Goal: Transaction & Acquisition: Purchase product/service

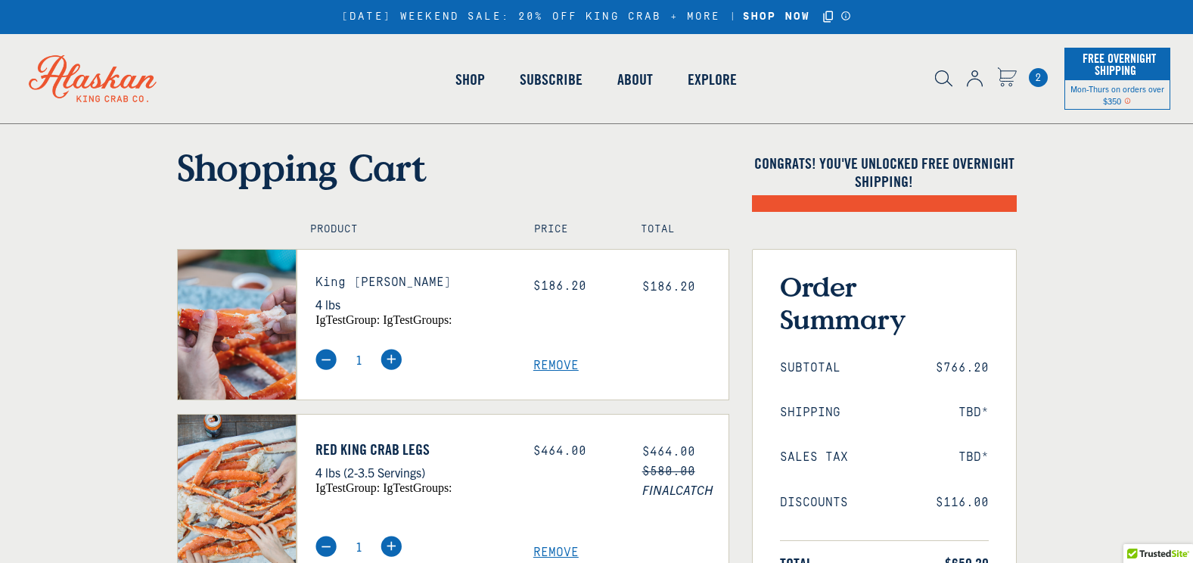
select select "40826592231503"
select select "40826730905679"
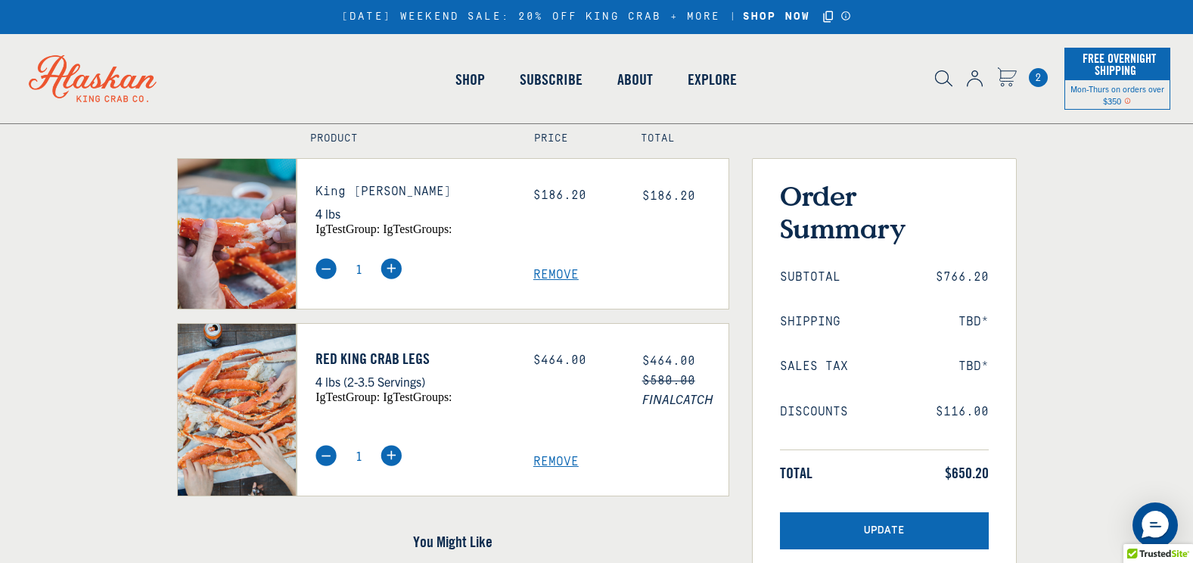
scroll to position [121, 0]
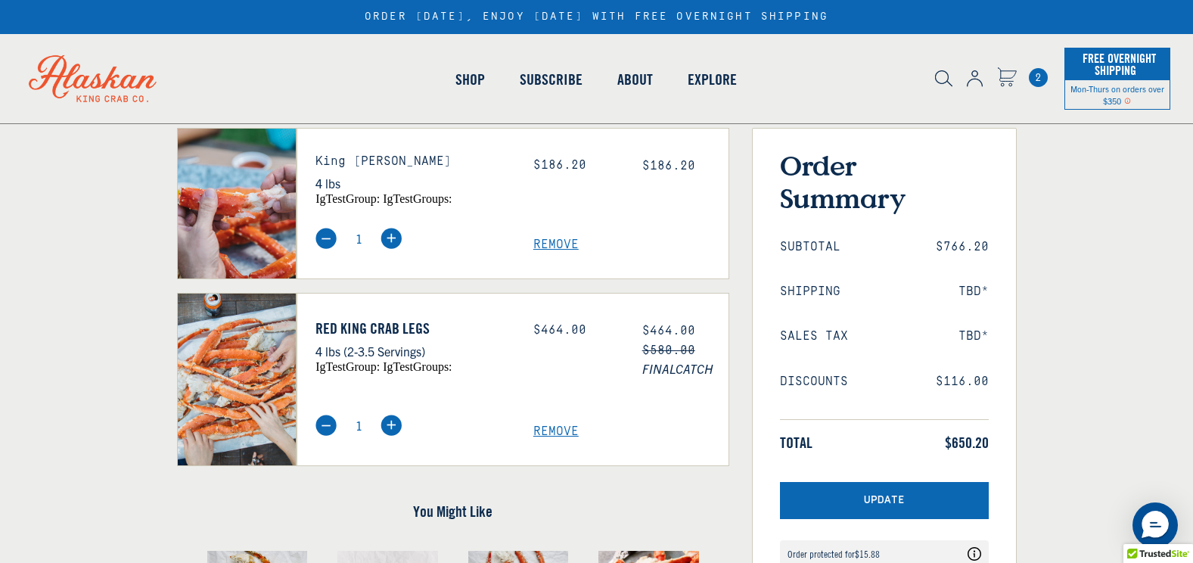
click at [162, 468] on form "Shopping Cart Congrats! You've unlocked FREE OVERNIGHT SHIPPING! Product Price …" at bounding box center [596, 409] width 1193 height 771
click at [469, 79] on link "Shop" at bounding box center [470, 79] width 64 height 86
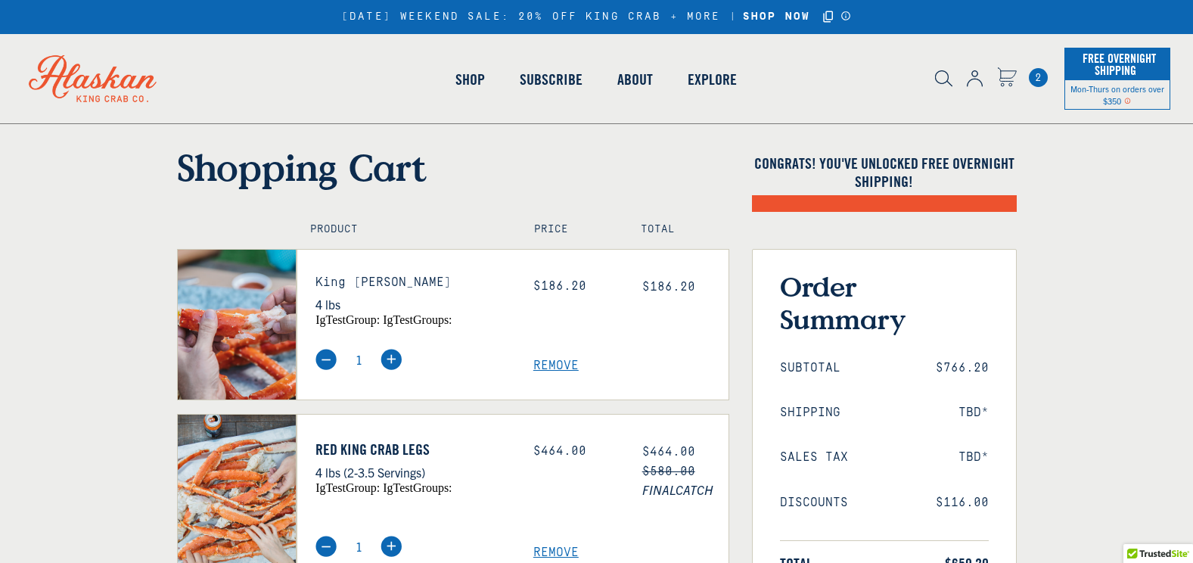
select select "40826592231503"
select select "40826730905679"
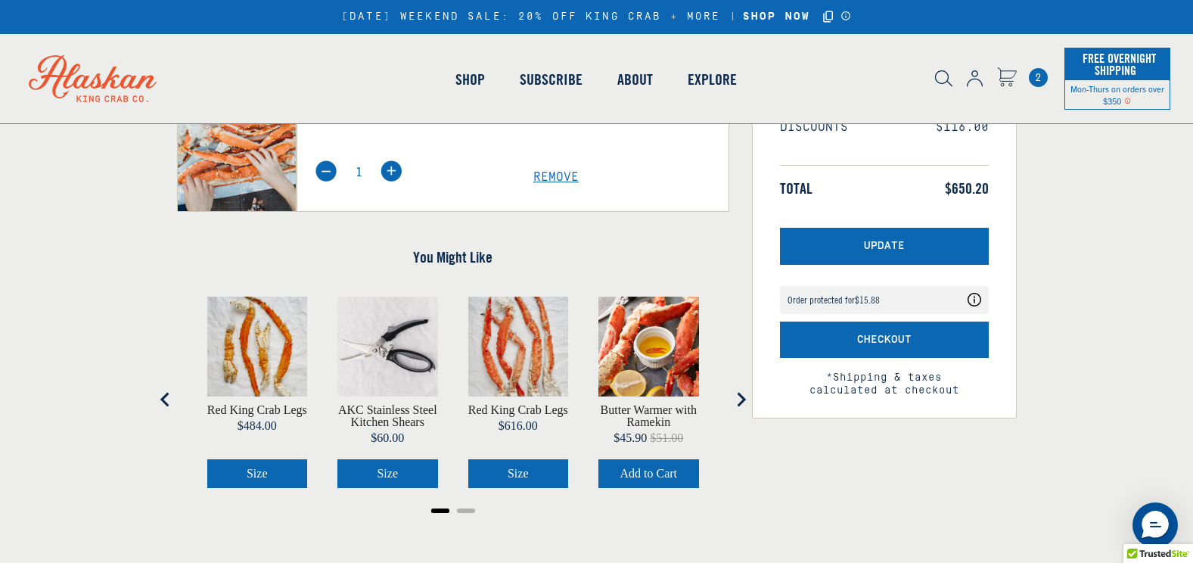
scroll to position [454, 0]
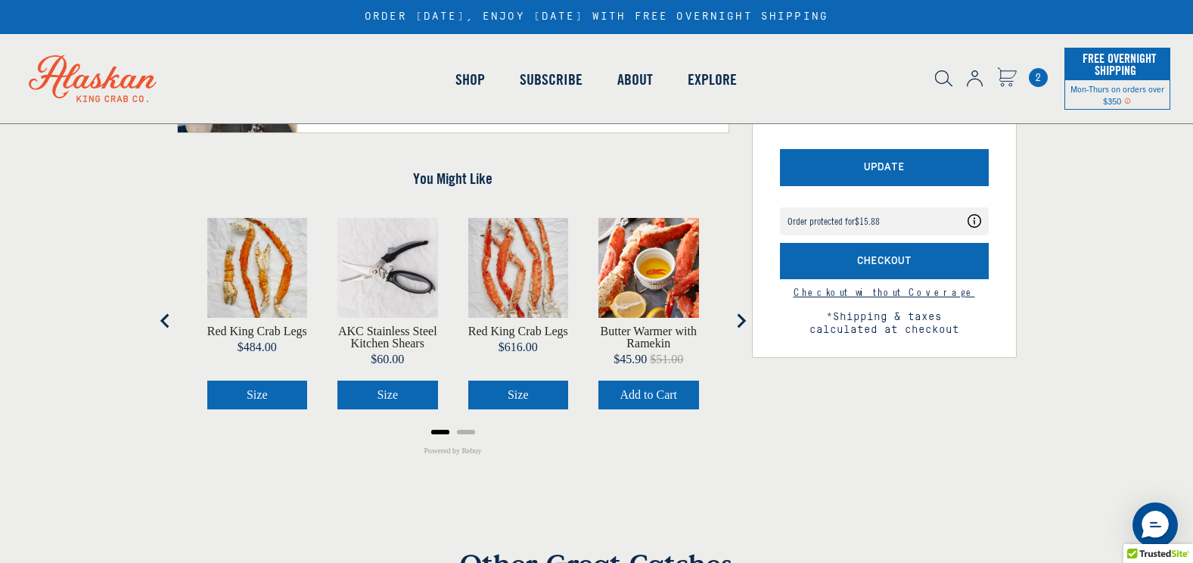
click at [741, 317] on icon "Next slide" at bounding box center [741, 321] width 9 height 14
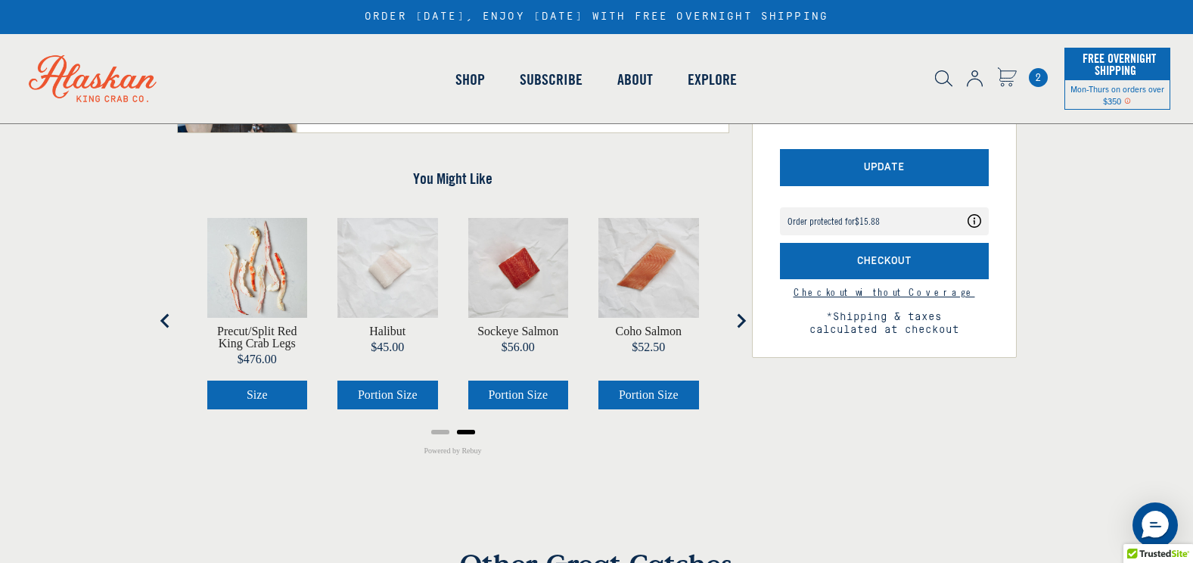
click at [741, 317] on icon "Next slide" at bounding box center [741, 321] width 9 height 14
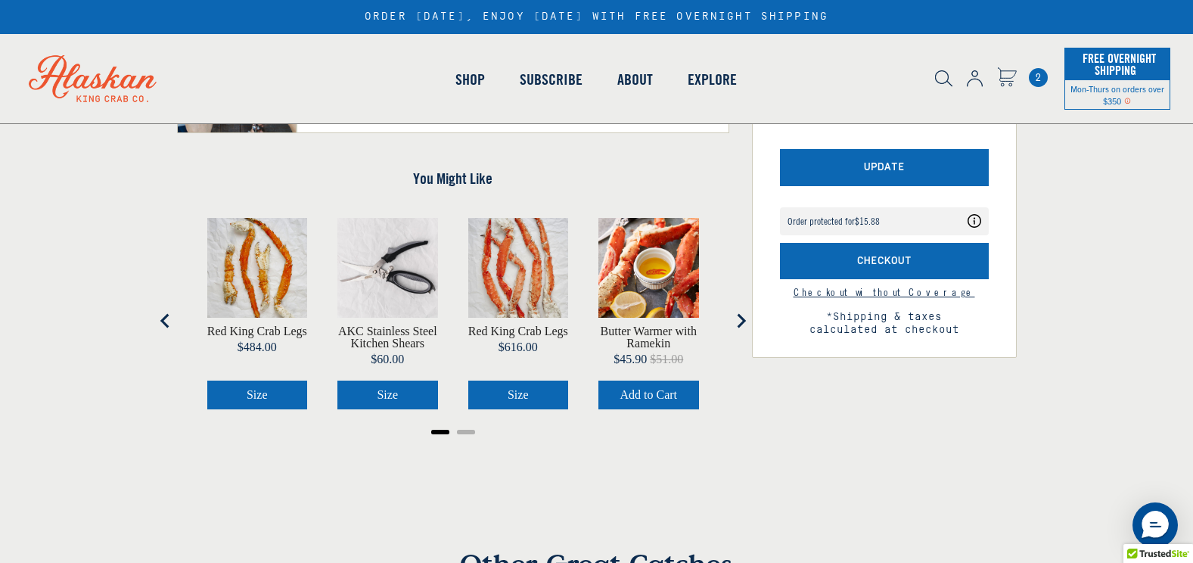
click at [163, 322] on icon "Go to last slide" at bounding box center [164, 321] width 9 height 14
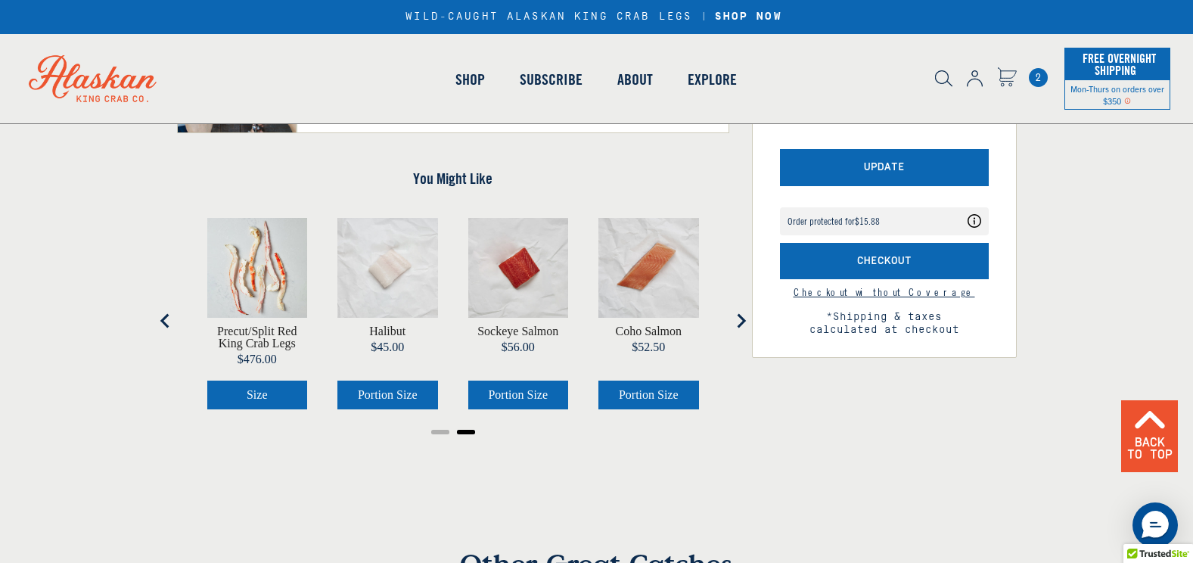
click at [470, 81] on link "Shop" at bounding box center [470, 79] width 64 height 86
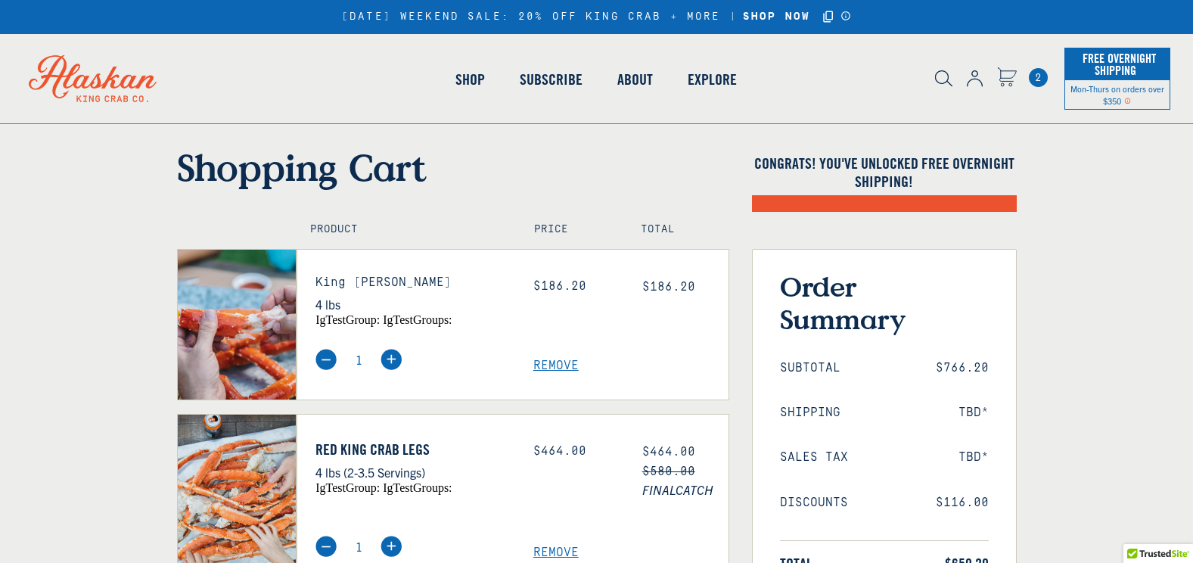
select select "40826592231503"
select select "40826730905679"
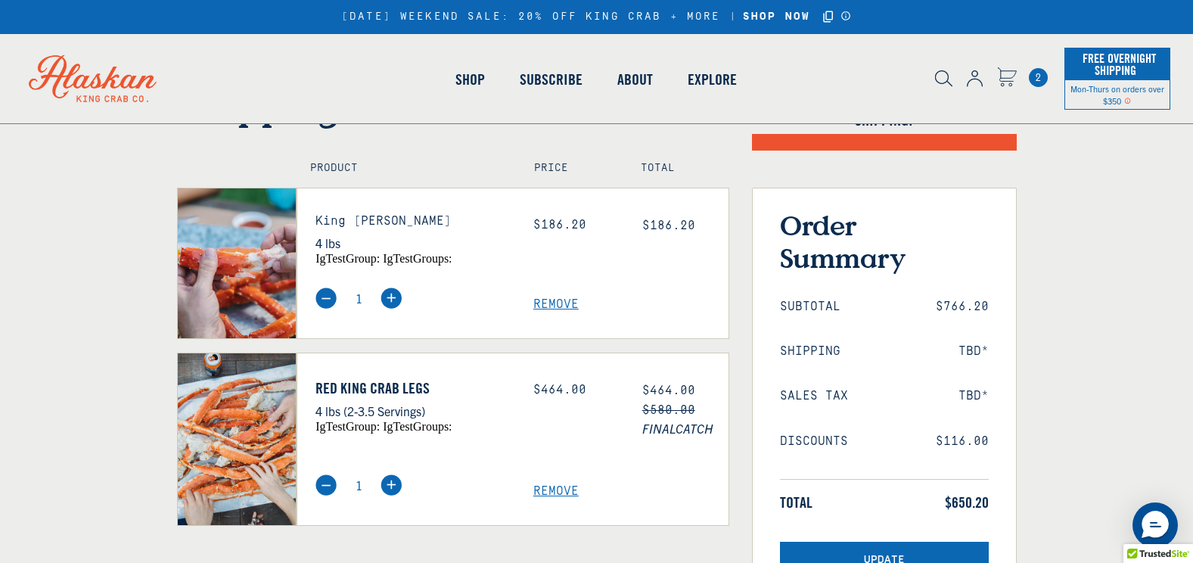
scroll to position [60, 0]
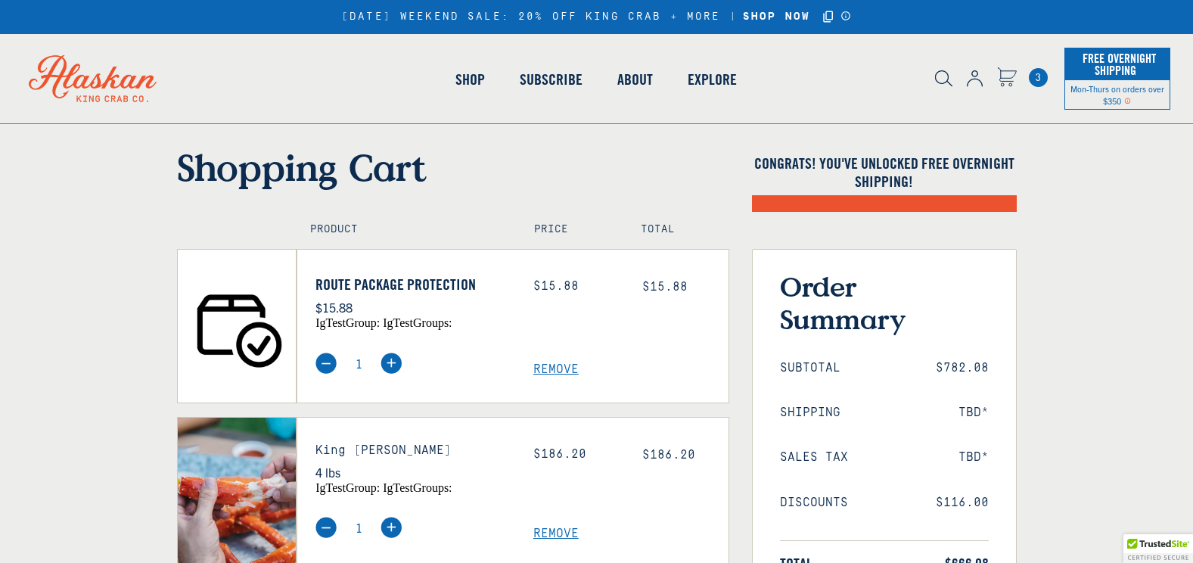
select select "40826592231503"
select select "40826730905679"
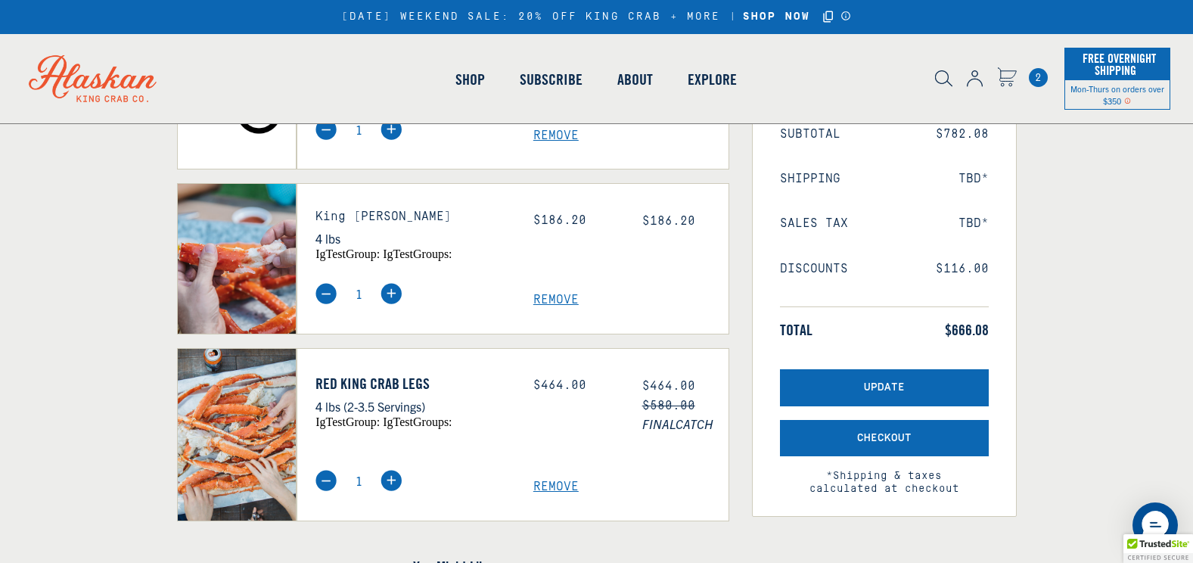
scroll to position [242, 0]
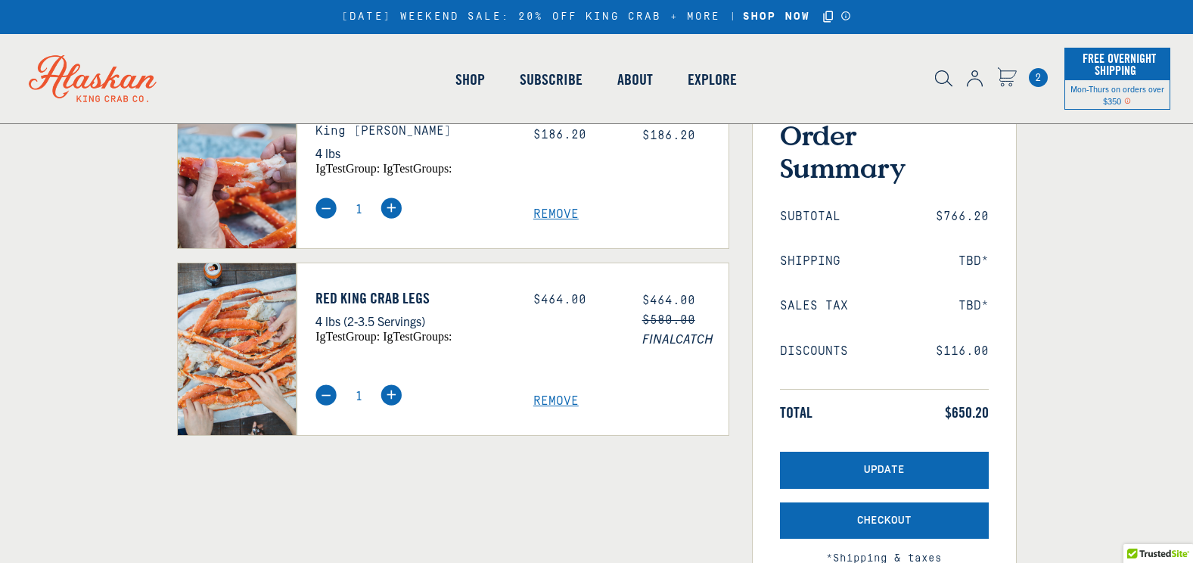
scroll to position [94, 0]
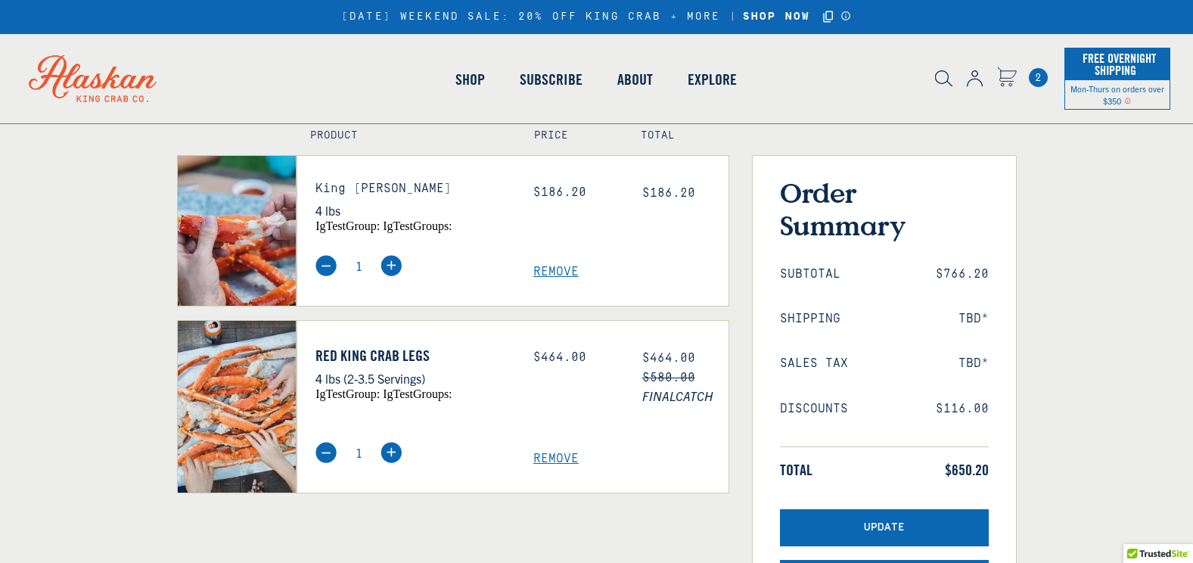
select select "40826592231503"
select select "40826730905679"
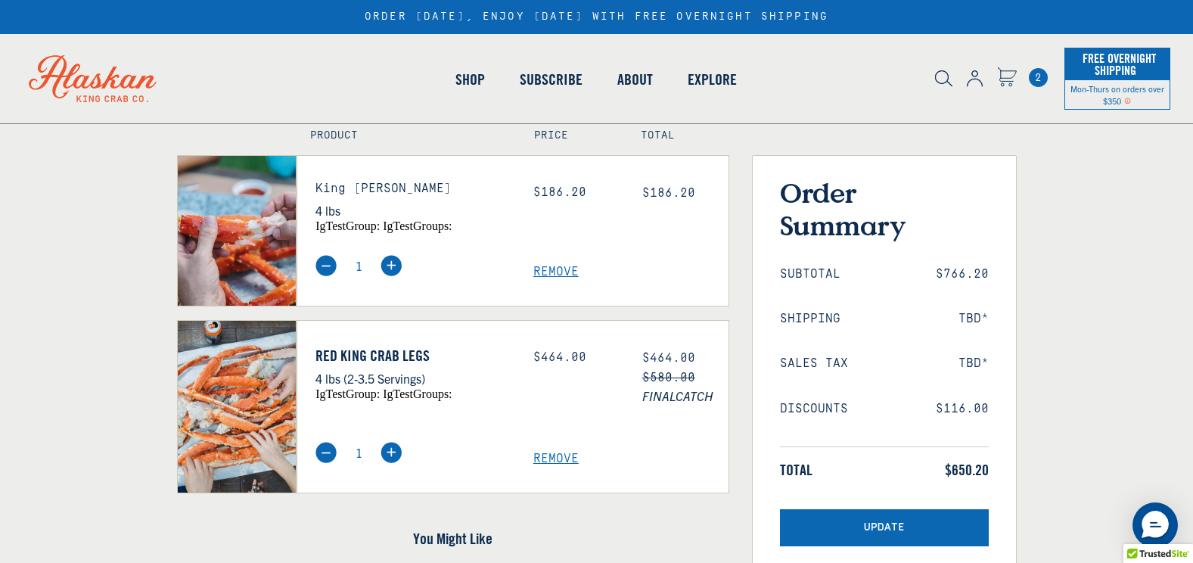
click at [235, 242] on img at bounding box center [237, 230] width 119 height 149
click at [544, 271] on span "Remove" at bounding box center [630, 272] width 195 height 14
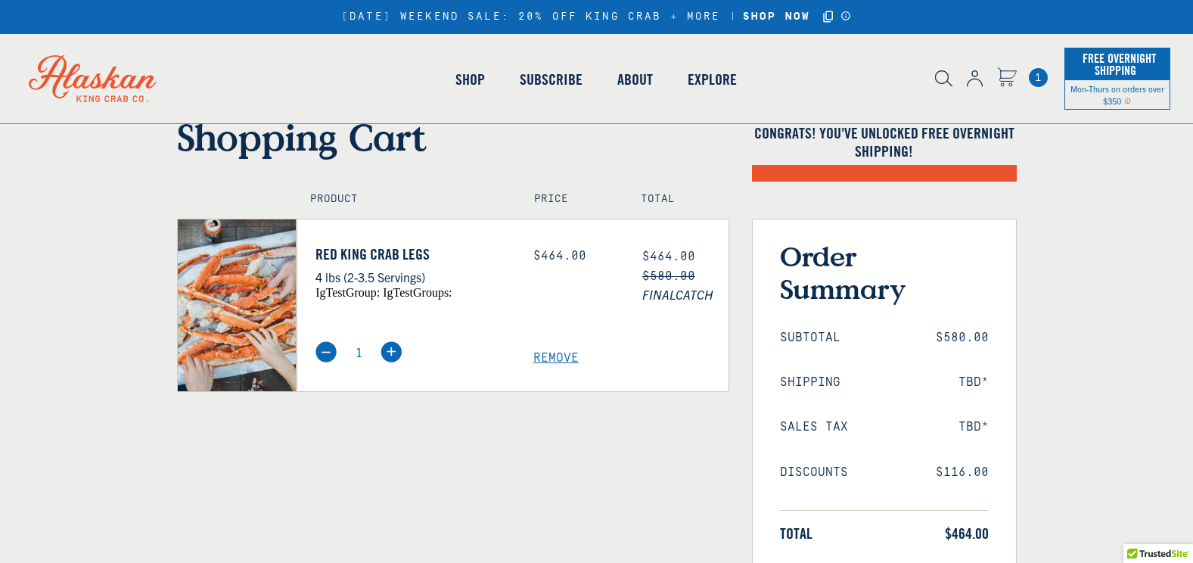
select select "40826592231503"
select select "40826730905679"
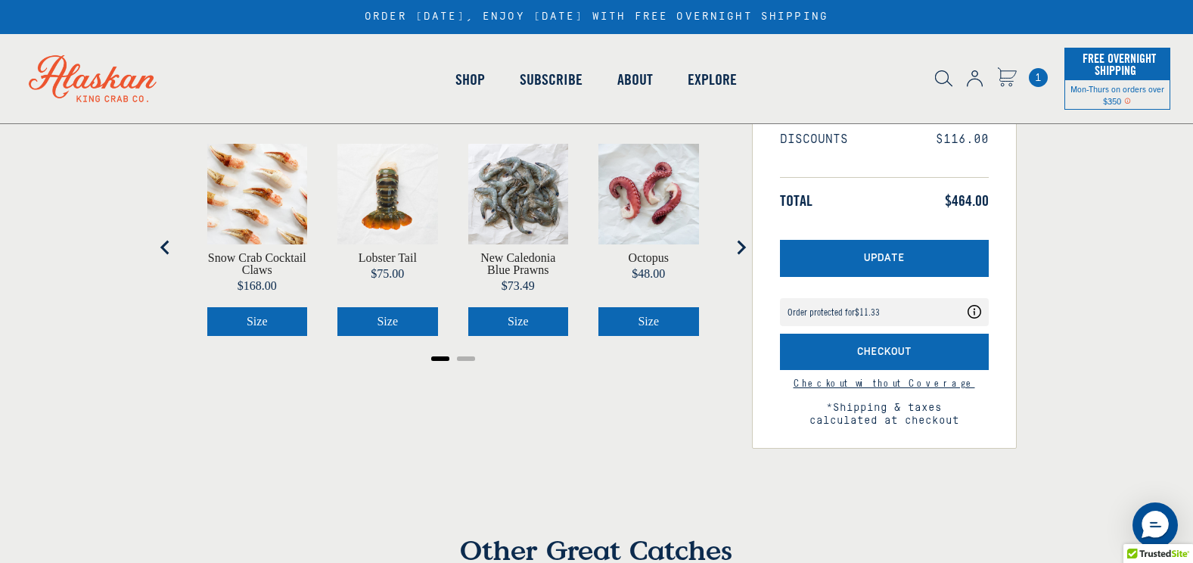
scroll to position [1, 0]
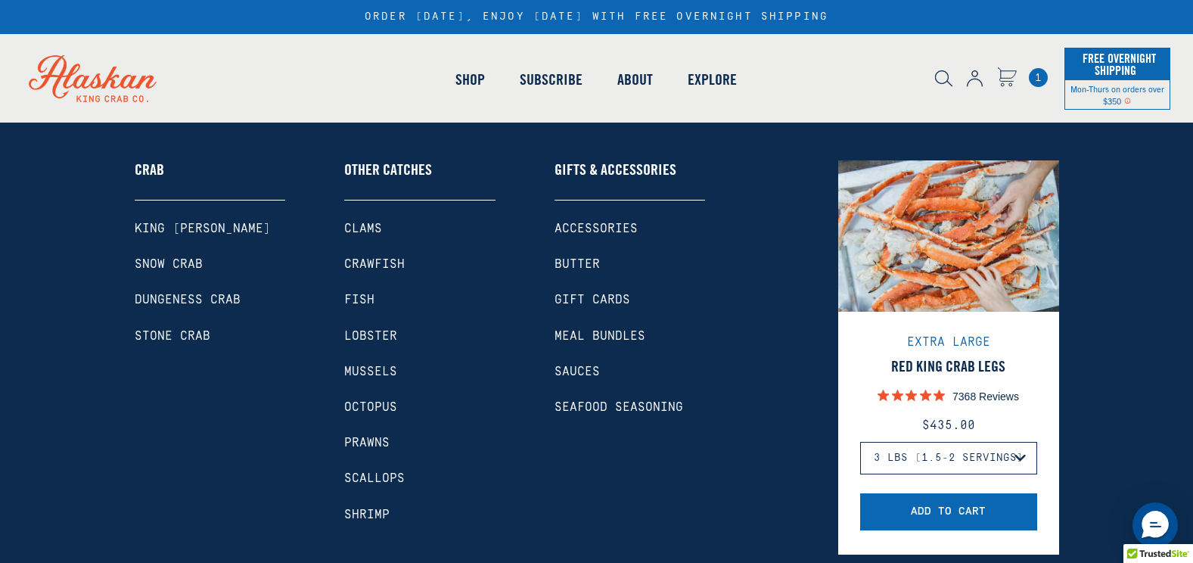
click at [464, 82] on link "Shop" at bounding box center [470, 79] width 64 height 86
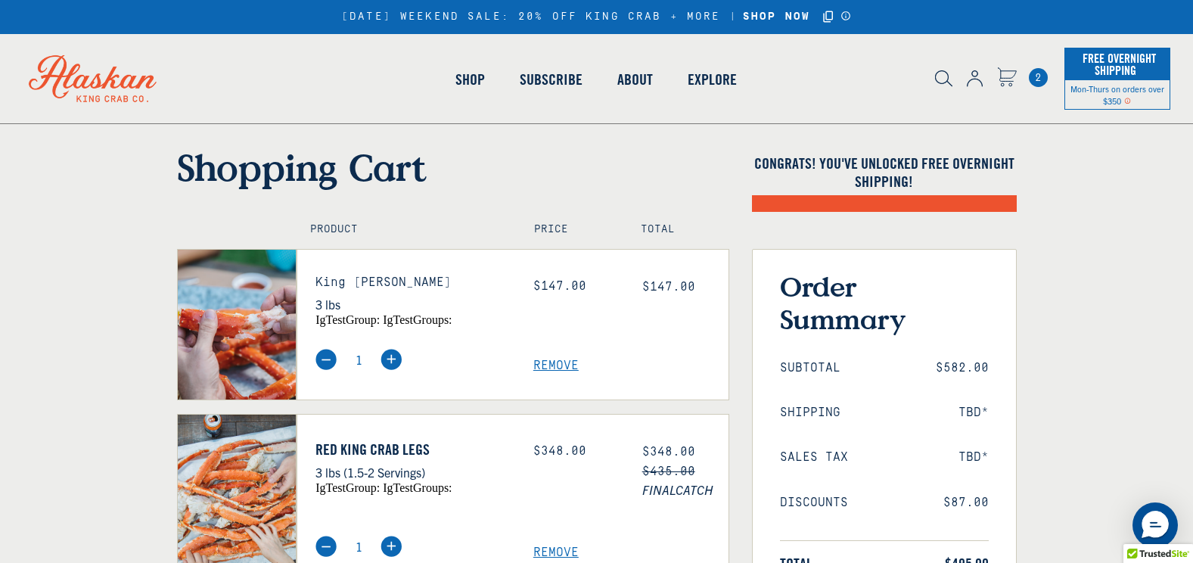
click at [554, 362] on span "Remove" at bounding box center [630, 365] width 195 height 14
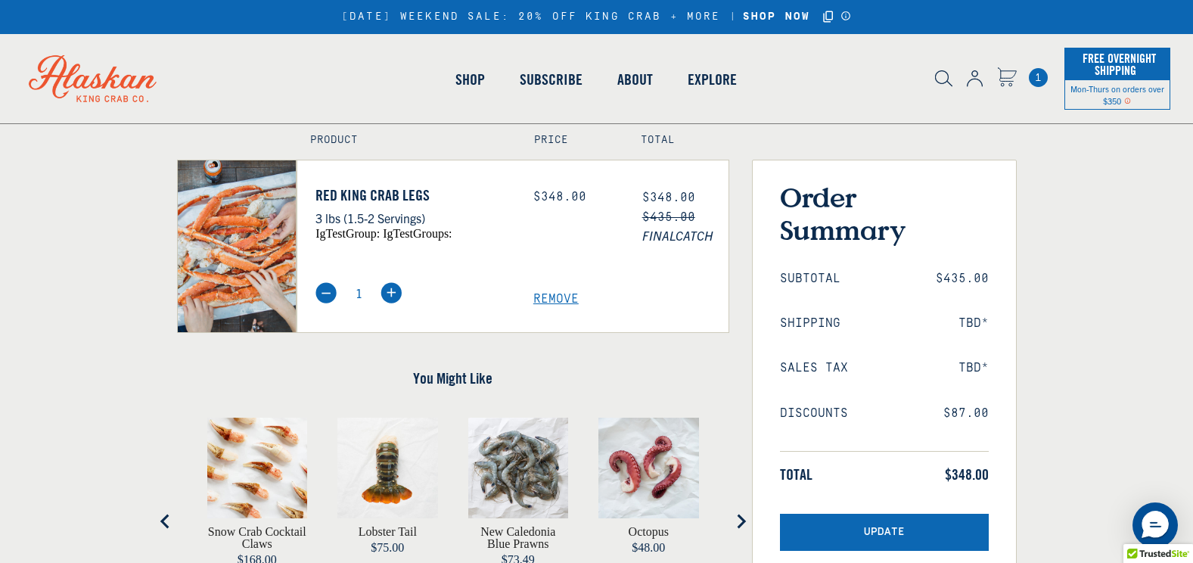
scroll to position [60, 0]
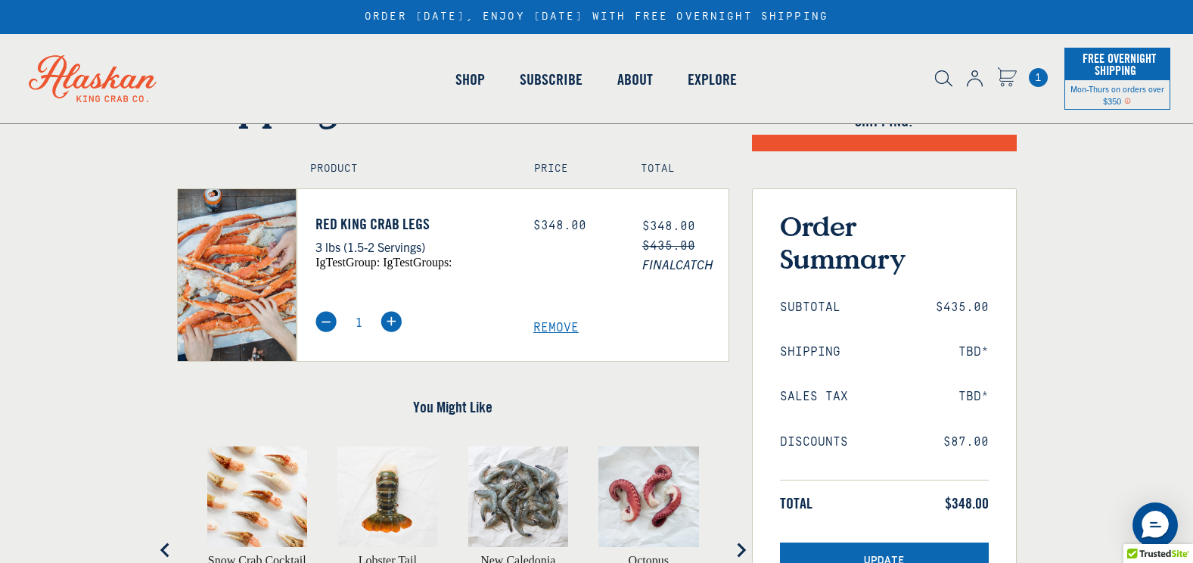
click at [386, 327] on img at bounding box center [390, 321] width 21 height 21
click at [391, 316] on img at bounding box center [390, 321] width 21 height 21
click at [325, 320] on img at bounding box center [325, 321] width 21 height 21
type input "1"
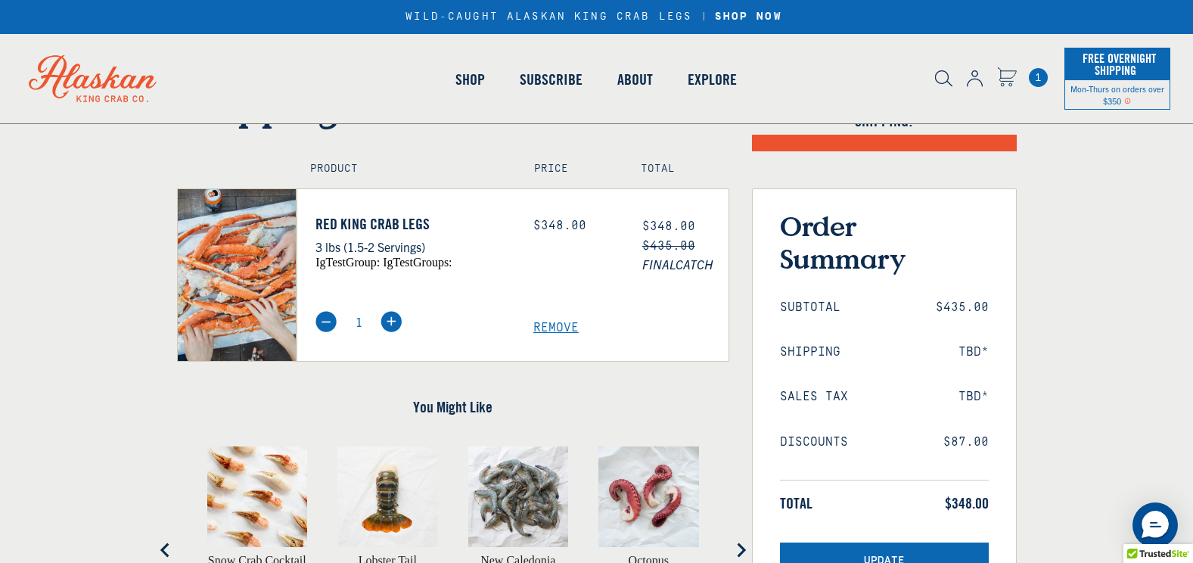
scroll to position [65, 0]
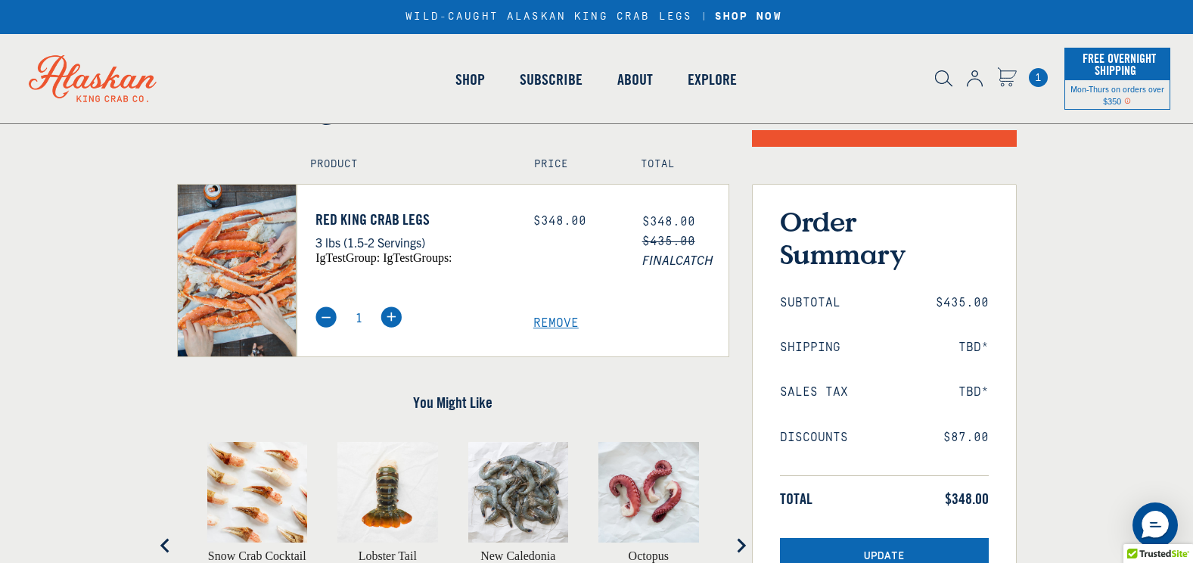
click at [461, 82] on link "Shop" at bounding box center [470, 79] width 64 height 86
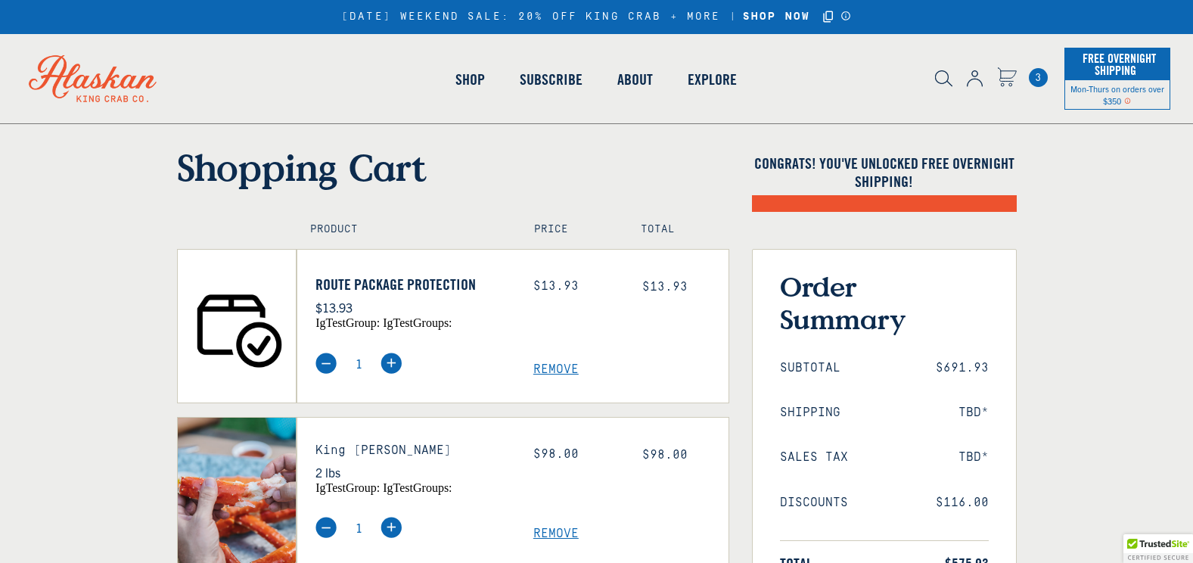
select select "40826592231503"
select select "40826730905679"
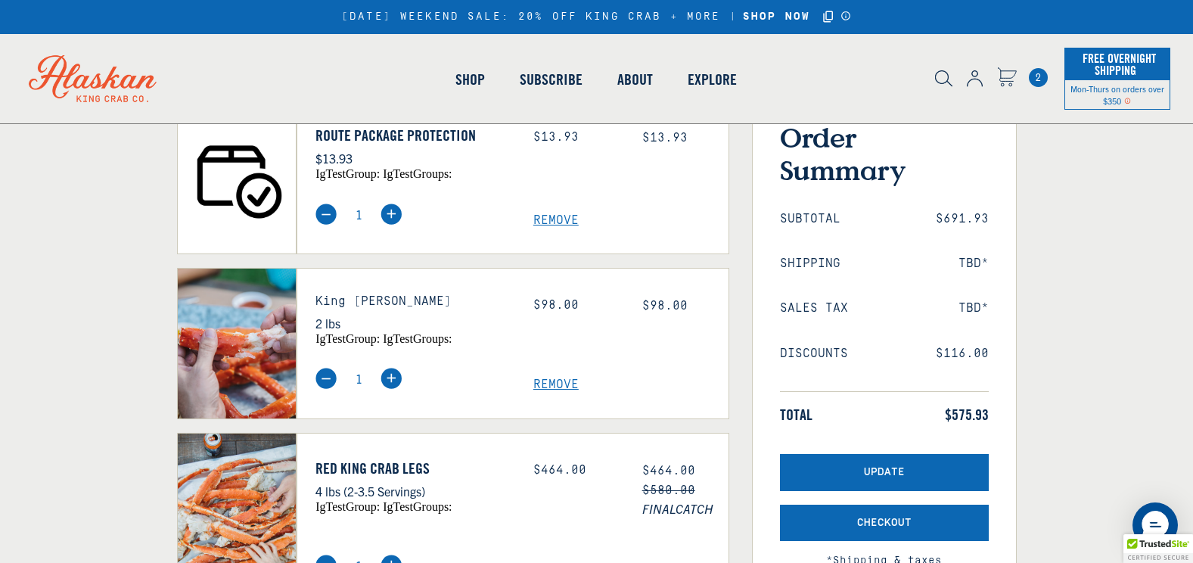
scroll to position [151, 0]
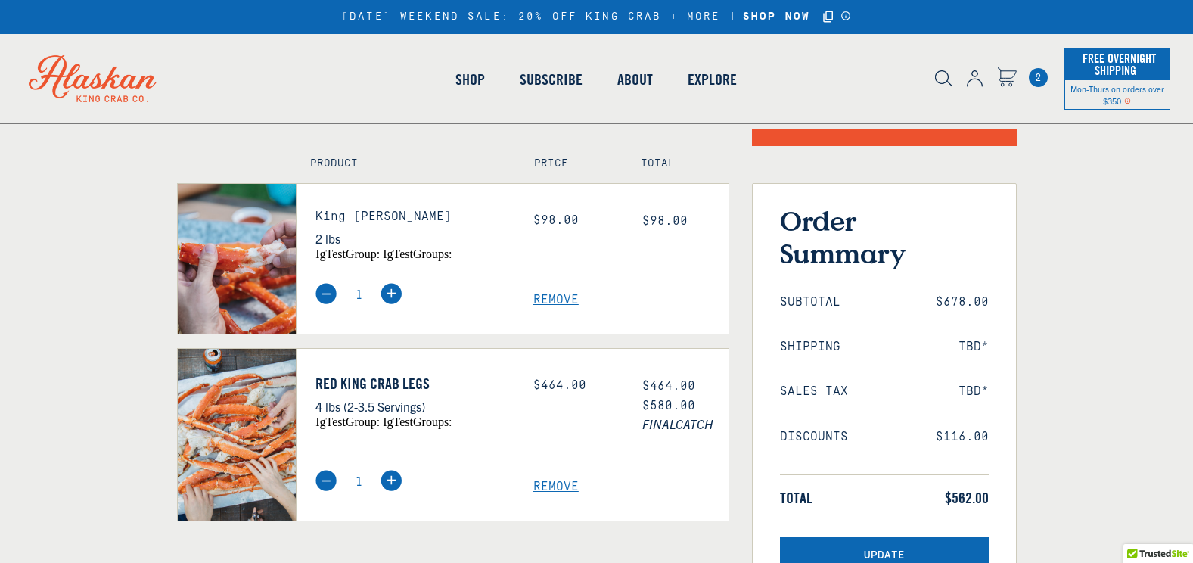
select select "40826592231503"
select select "40826730905679"
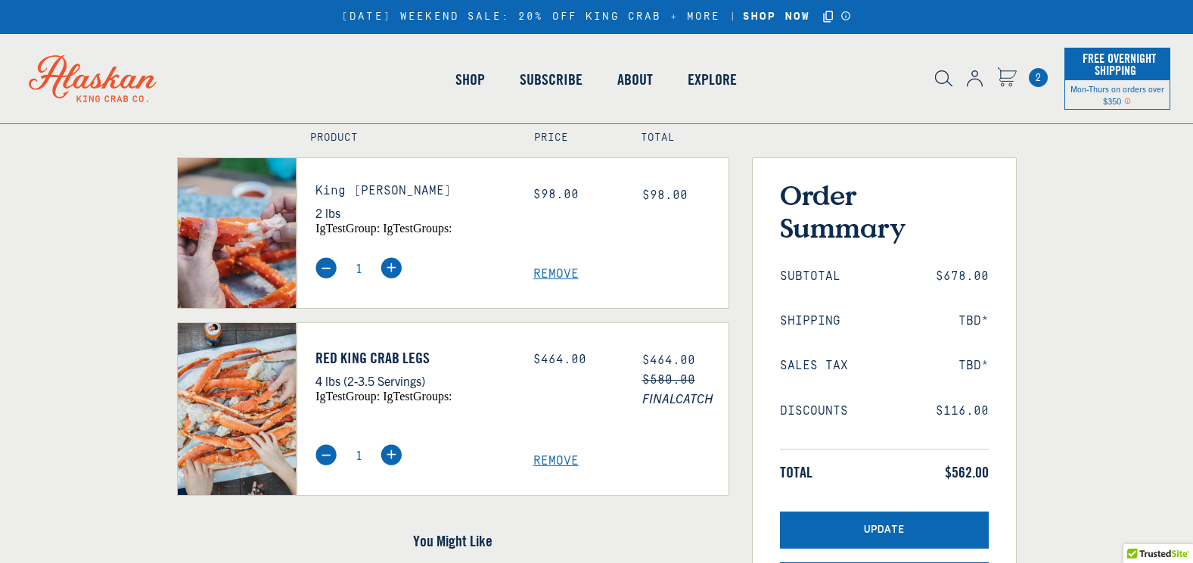
scroll to position [96, 0]
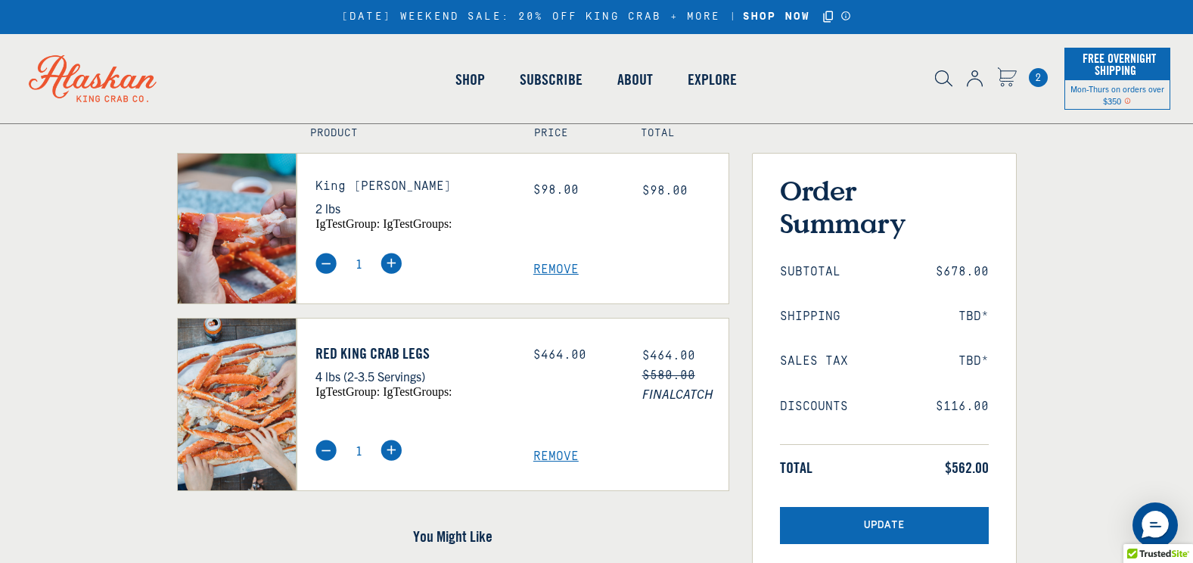
click at [554, 265] on span "Remove" at bounding box center [630, 269] width 195 height 14
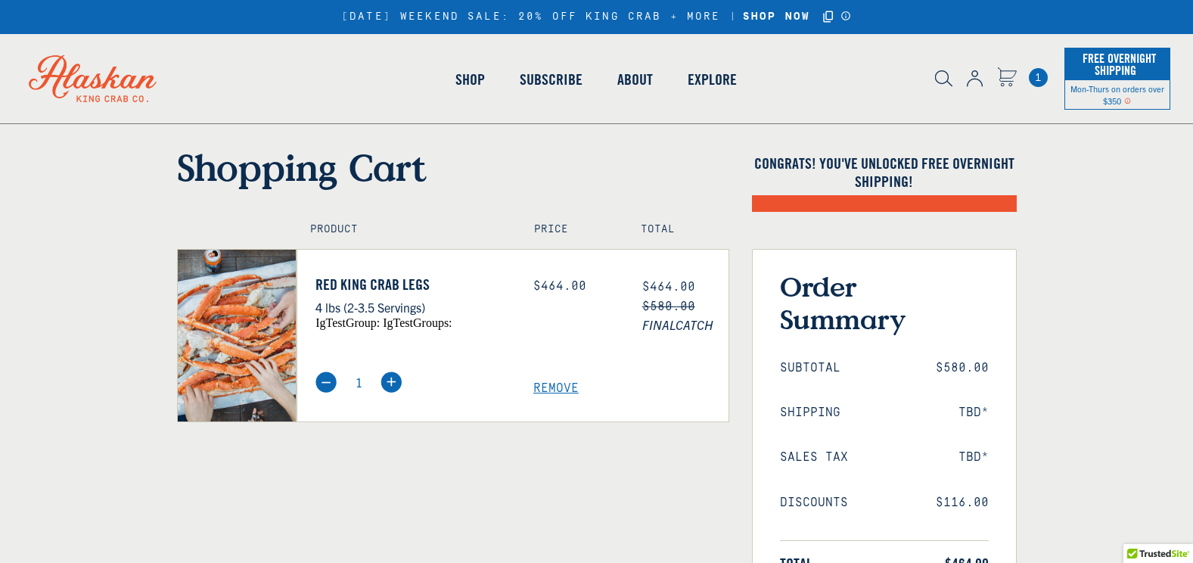
select select "40826592231503"
select select "40826730905679"
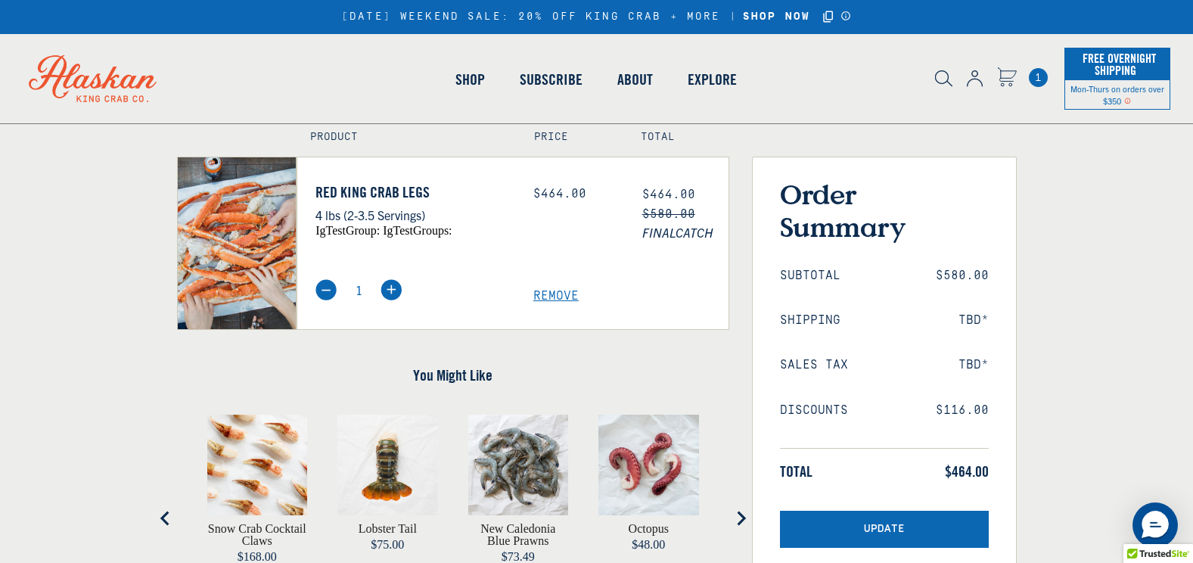
scroll to position [91, 0]
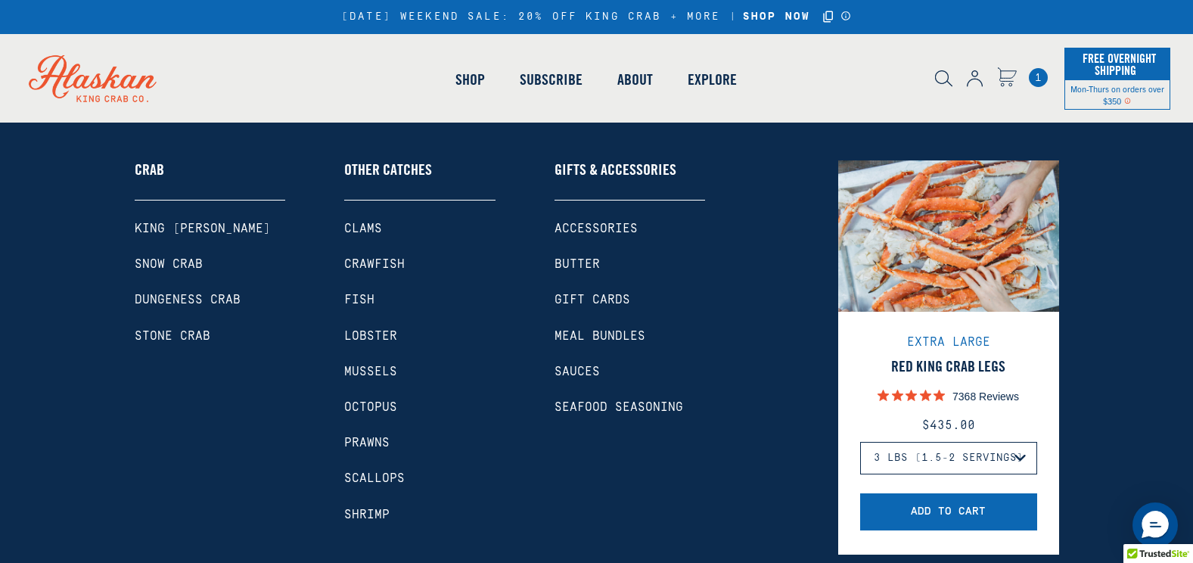
click at [470, 80] on link "Shop" at bounding box center [470, 79] width 64 height 86
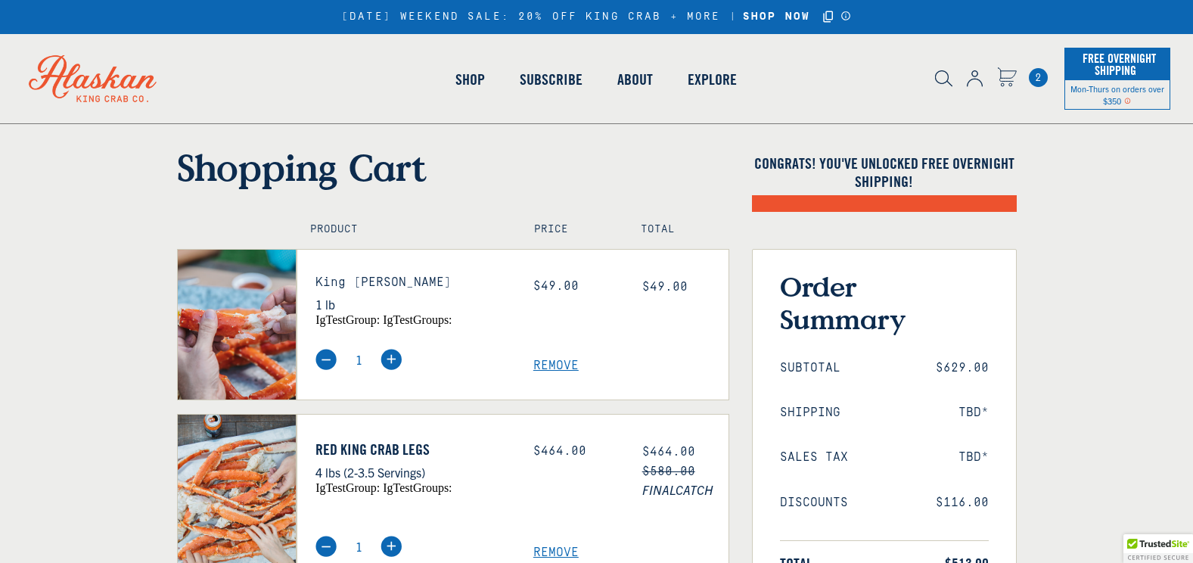
select select "40826592231503"
select select "40826730905679"
click at [551, 364] on span "Remove" at bounding box center [630, 365] width 195 height 14
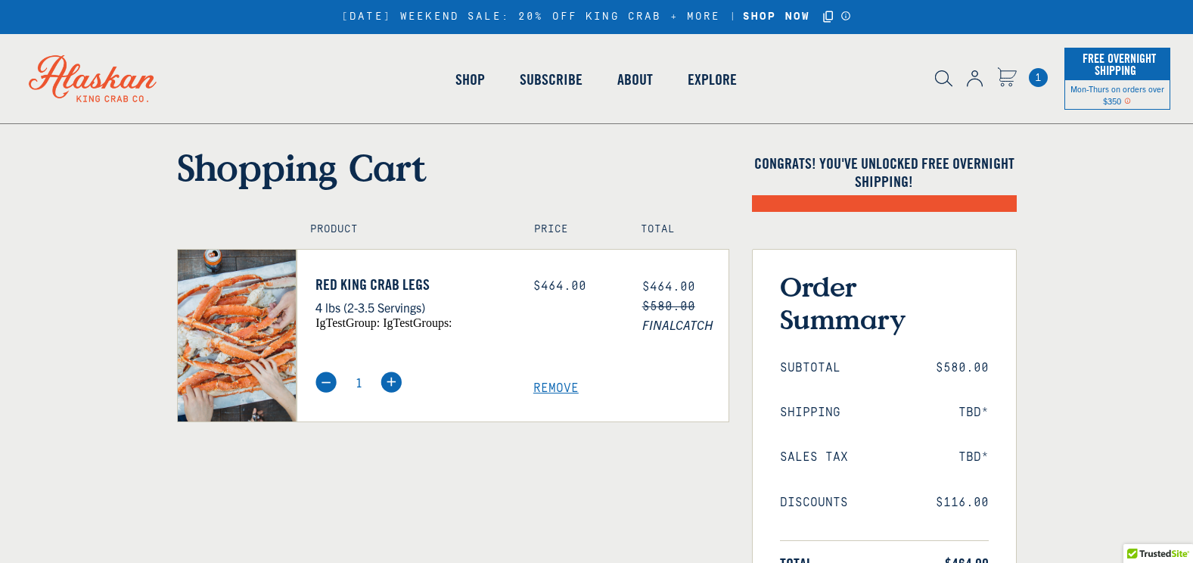
select select "40826592231503"
select select "40826730905679"
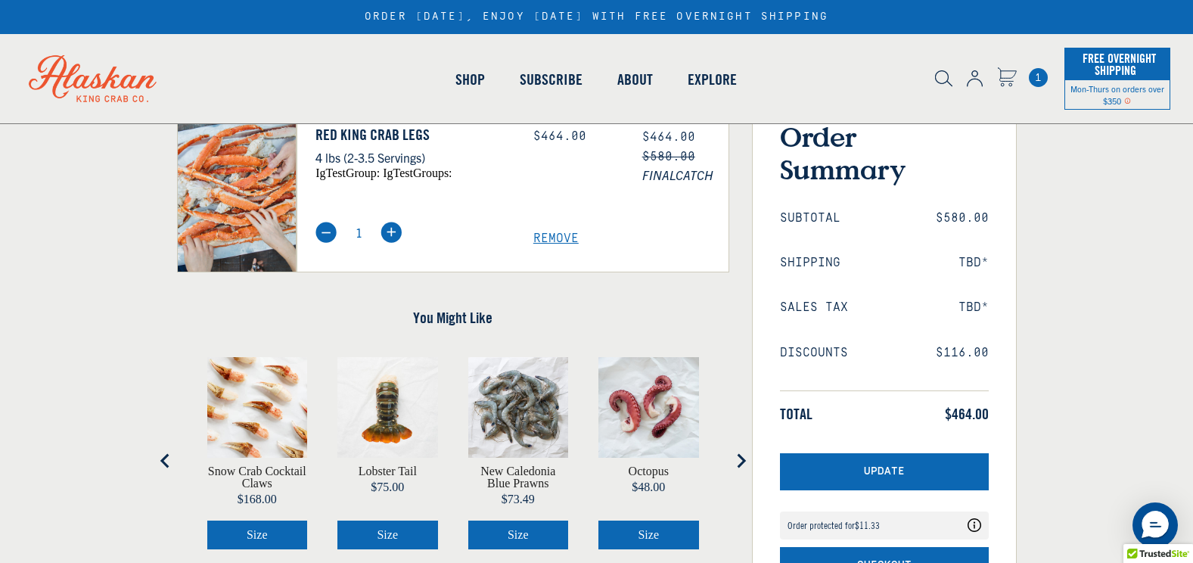
scroll to position [151, 0]
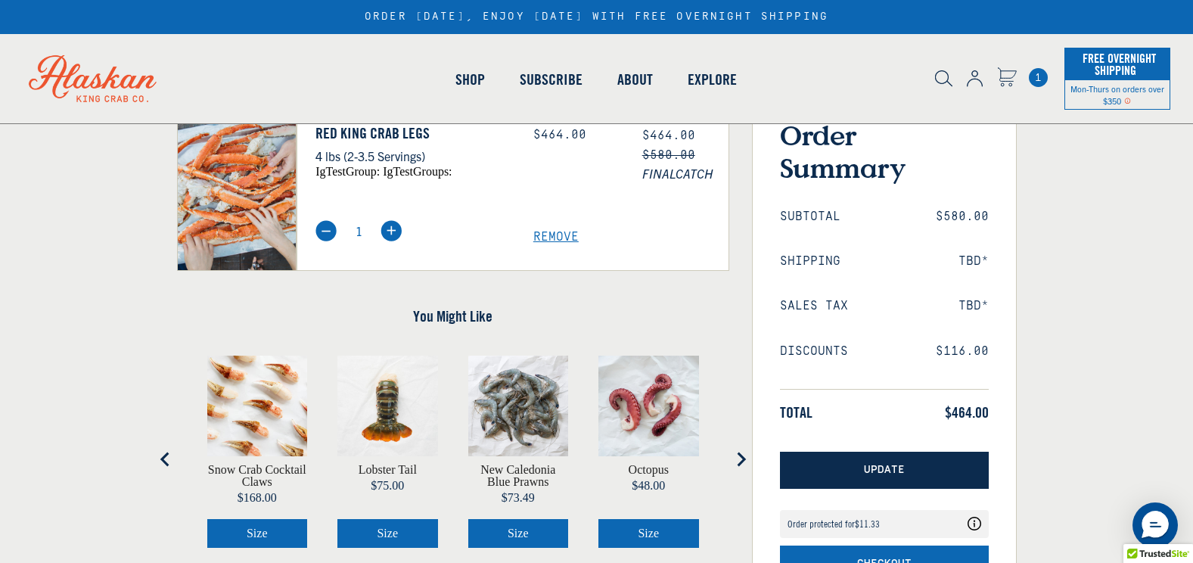
click at [883, 468] on span "Update" at bounding box center [884, 470] width 41 height 13
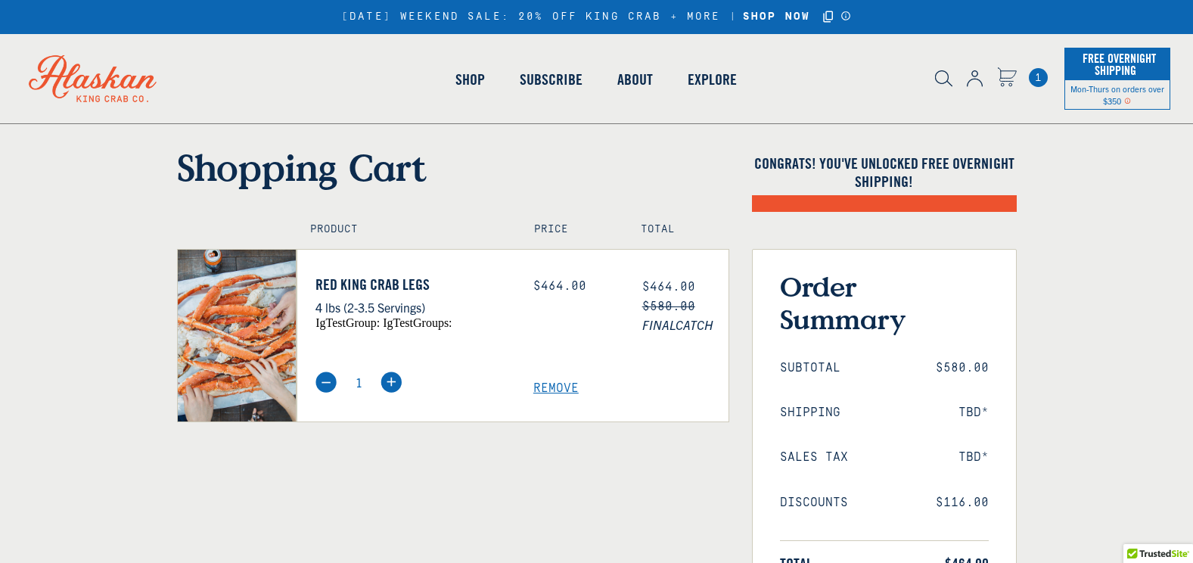
select select "40826592231503"
select select "40826730905679"
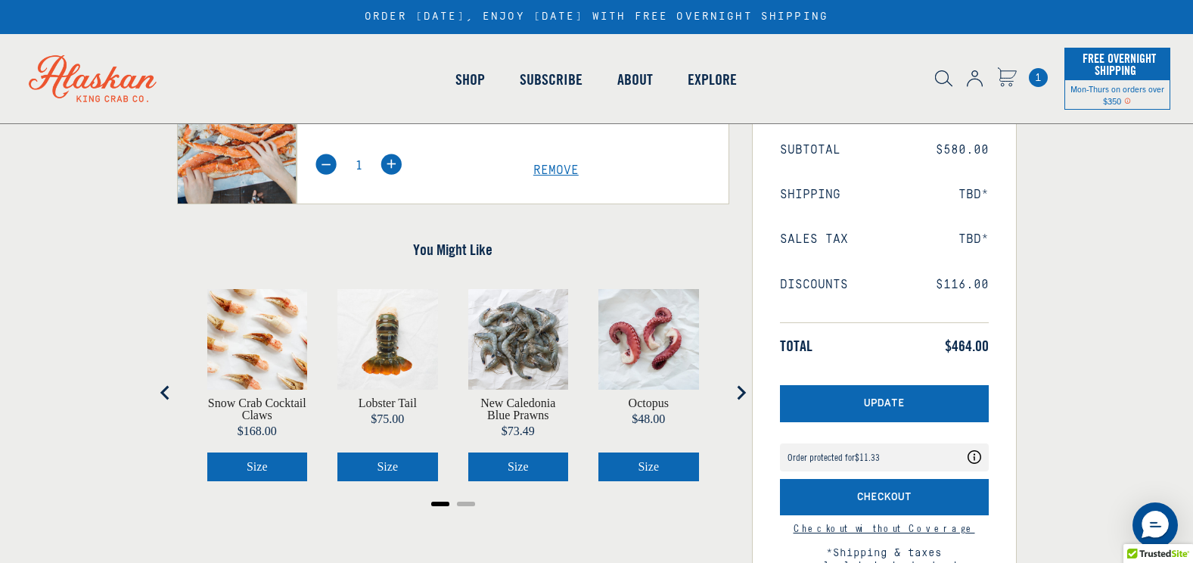
scroll to position [272, 0]
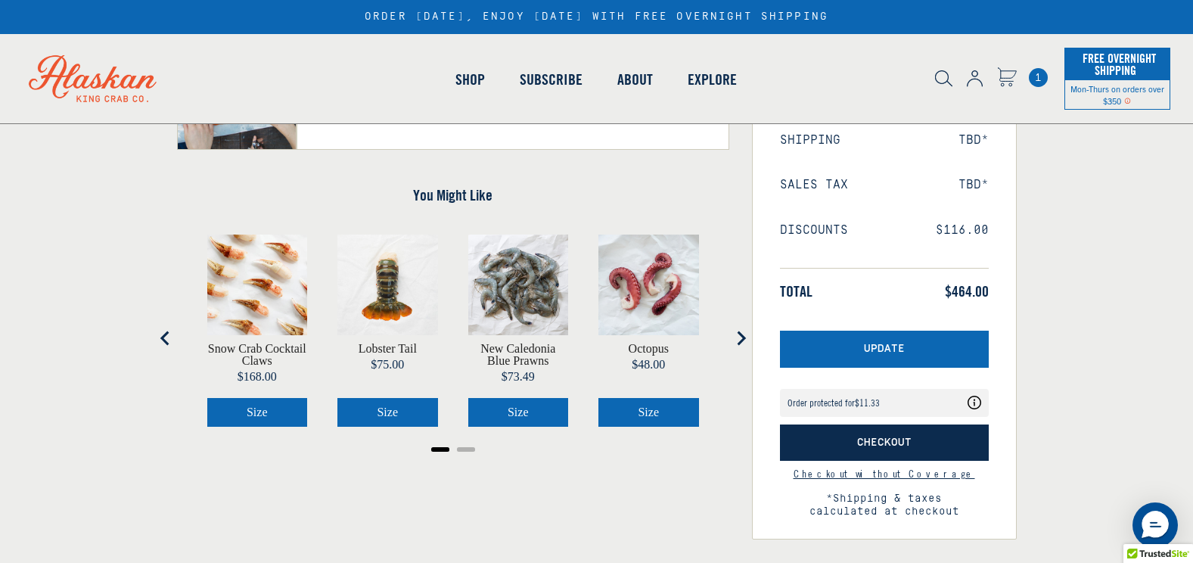
click at [876, 442] on span "Checkout" at bounding box center [884, 442] width 54 height 13
